Goal: Task Accomplishment & Management: Manage account settings

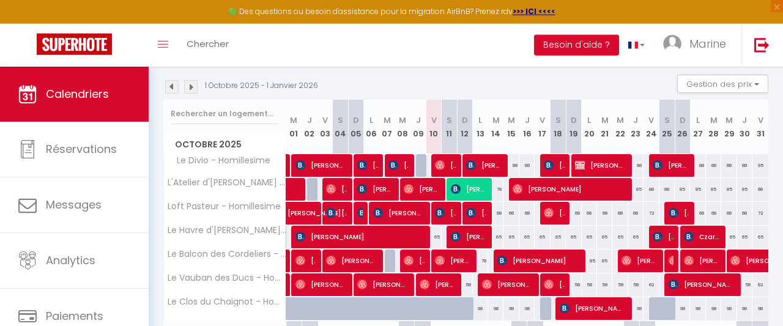
scroll to position [126, 0]
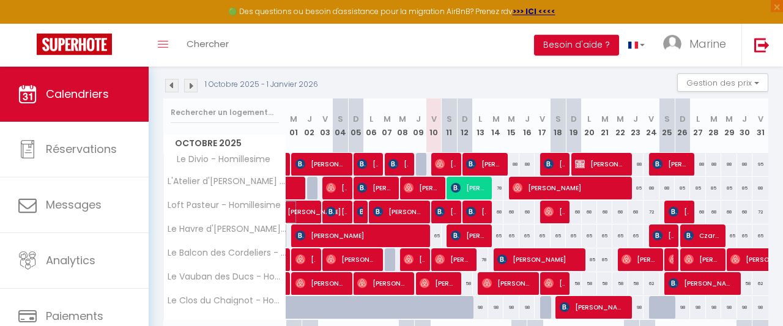
click at [308, 213] on span "[PERSON_NAME]" at bounding box center [316, 205] width 56 height 23
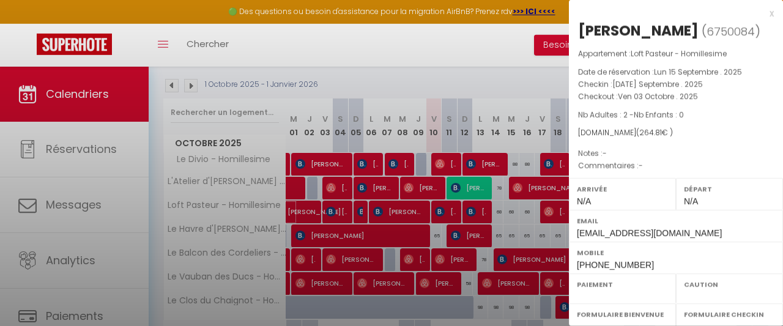
select select "OK"
select select "0"
select select "1"
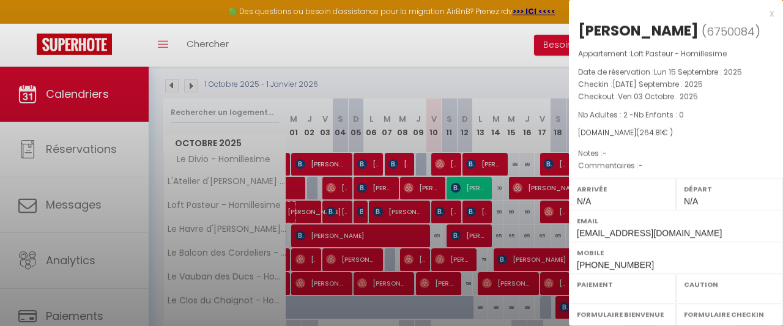
select select
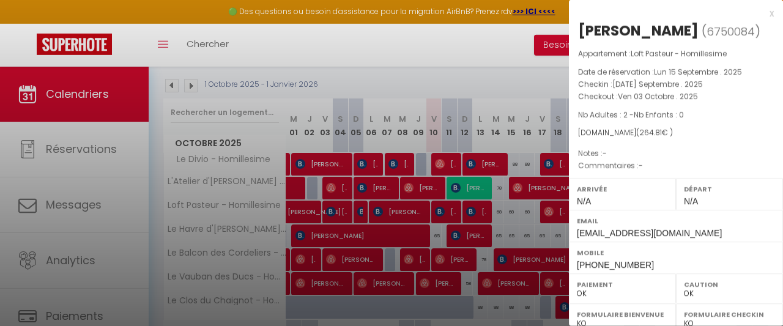
click at [370, 102] on div at bounding box center [391, 163] width 783 height 326
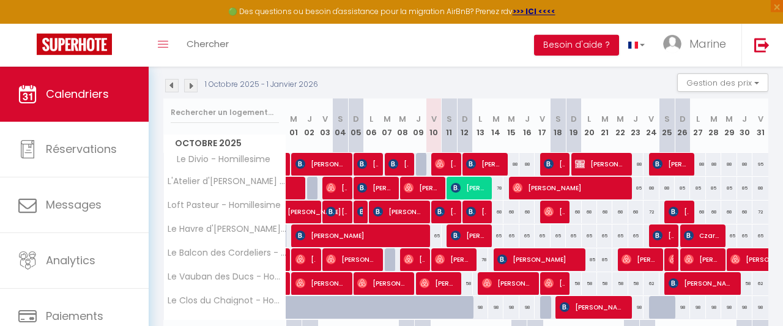
click at [368, 163] on span "[PERSON_NAME]" at bounding box center [367, 163] width 20 height 23
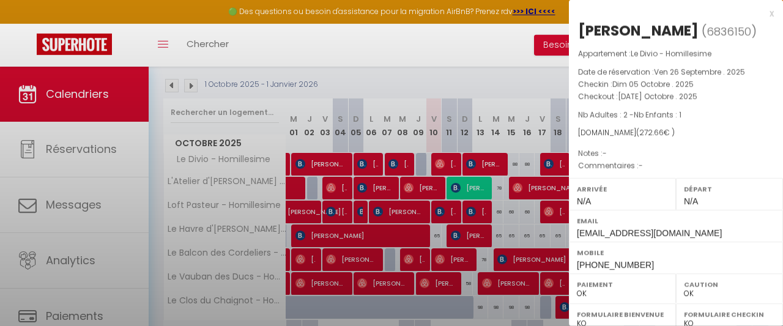
select select "42932"
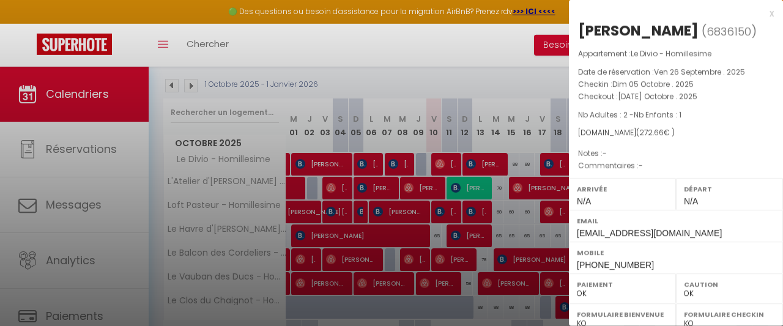
click at [368, 163] on div at bounding box center [391, 163] width 783 height 326
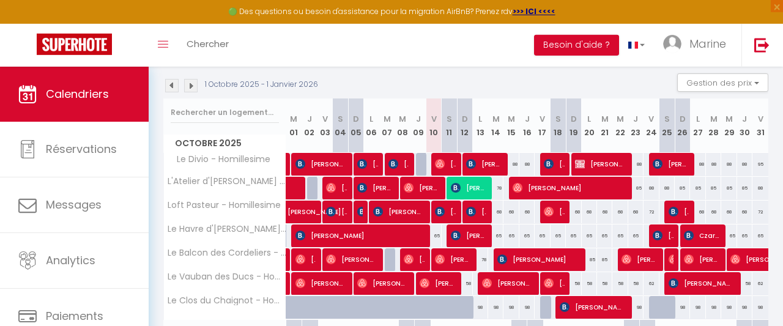
click at [488, 162] on span "[PERSON_NAME]" at bounding box center [484, 163] width 36 height 23
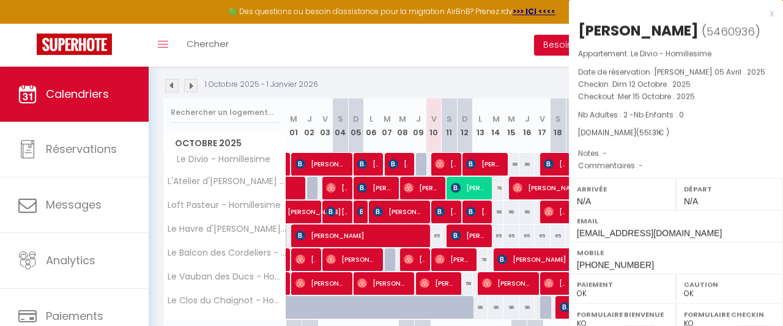
select select "KO"
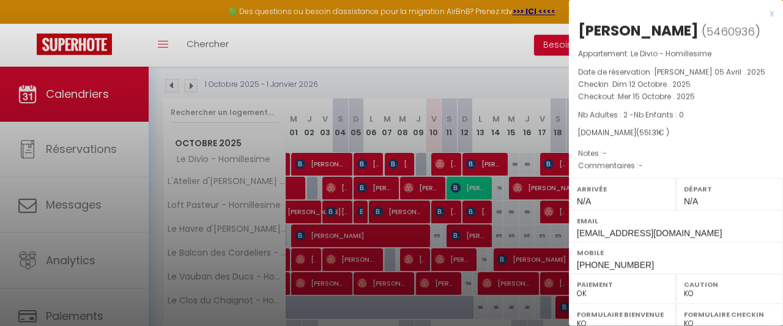
click at [488, 162] on div at bounding box center [391, 163] width 783 height 326
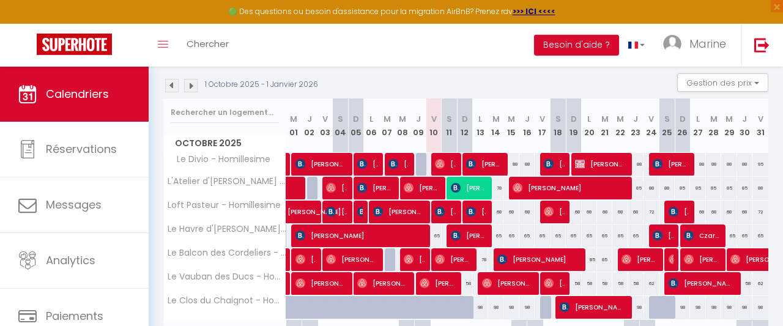
click at [479, 211] on span "[PERSON_NAME]" at bounding box center [476, 211] width 20 height 23
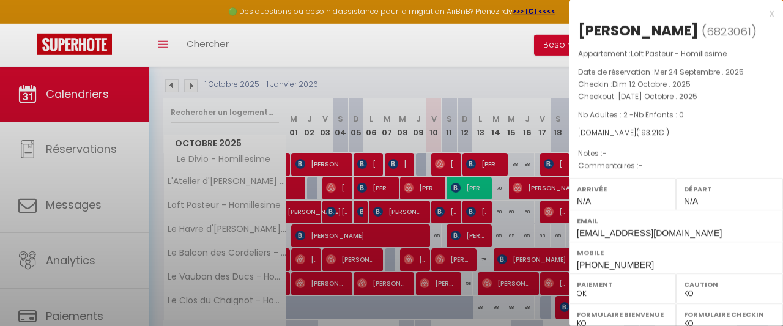
select select "36675"
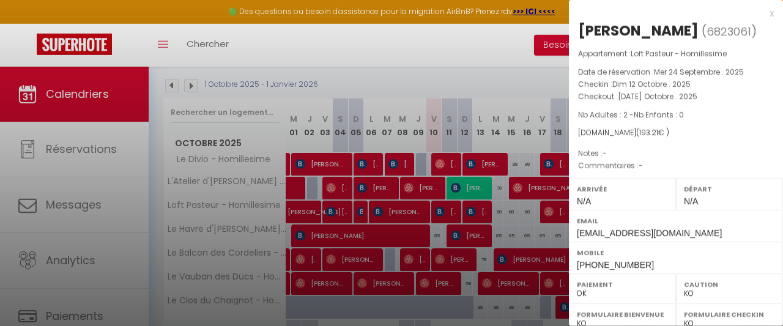
click at [479, 211] on div at bounding box center [391, 163] width 783 height 326
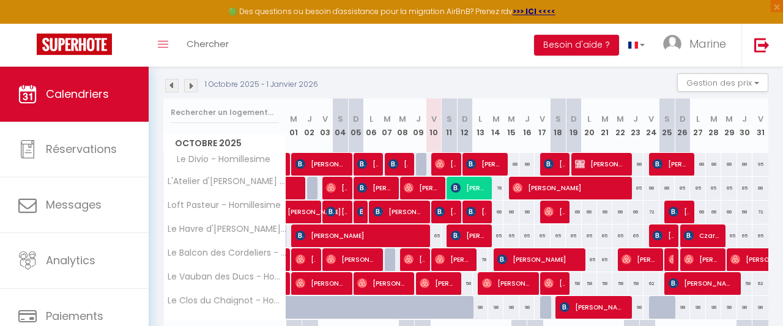
click at [447, 165] on span "[PERSON_NAME]" at bounding box center [445, 163] width 20 height 23
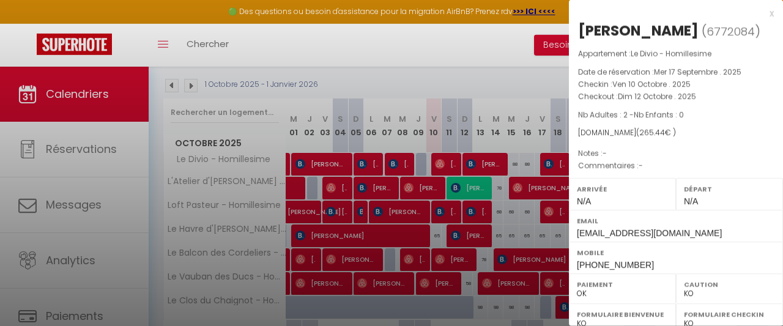
select select "OK"
select select "42932"
